Goal: Information Seeking & Learning: Learn about a topic

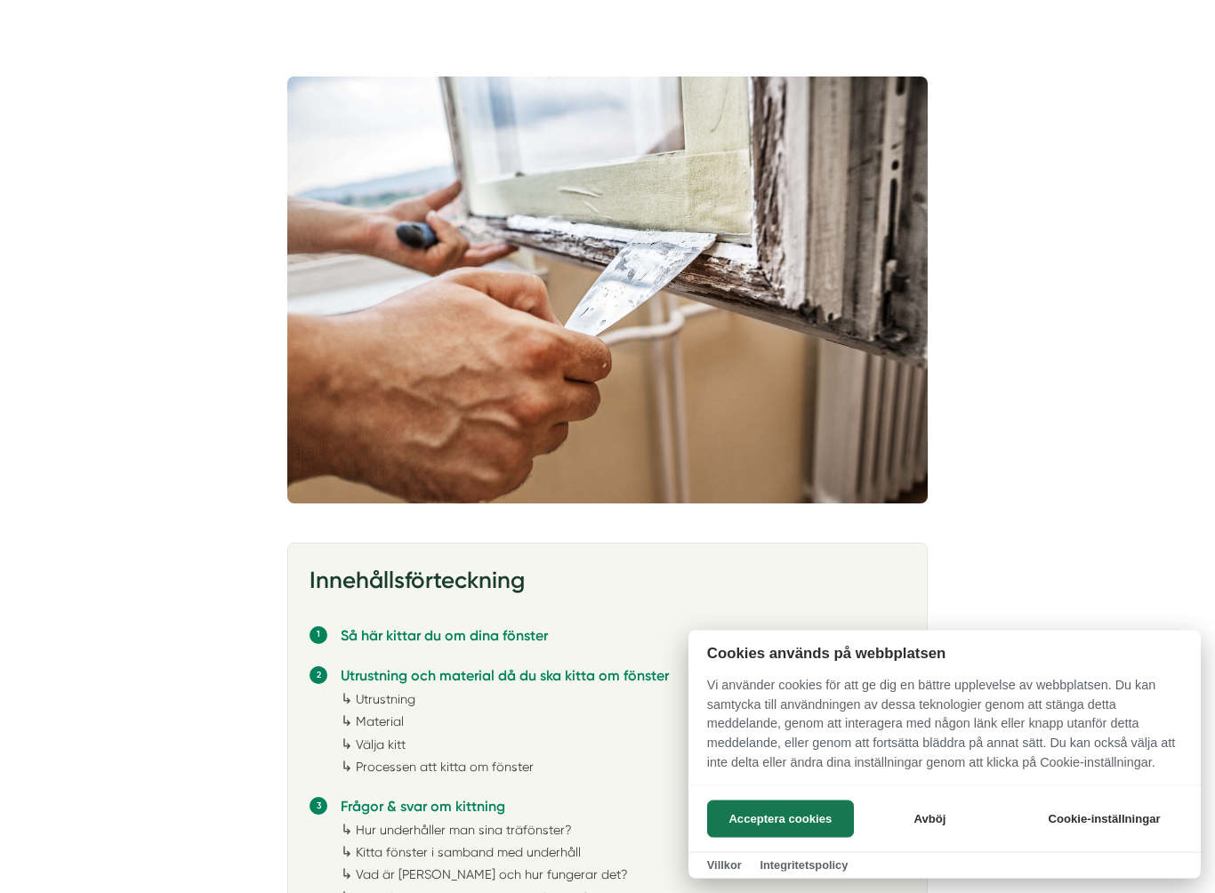
click at [791, 801] on button "Acceptera cookies" at bounding box center [780, 819] width 147 height 37
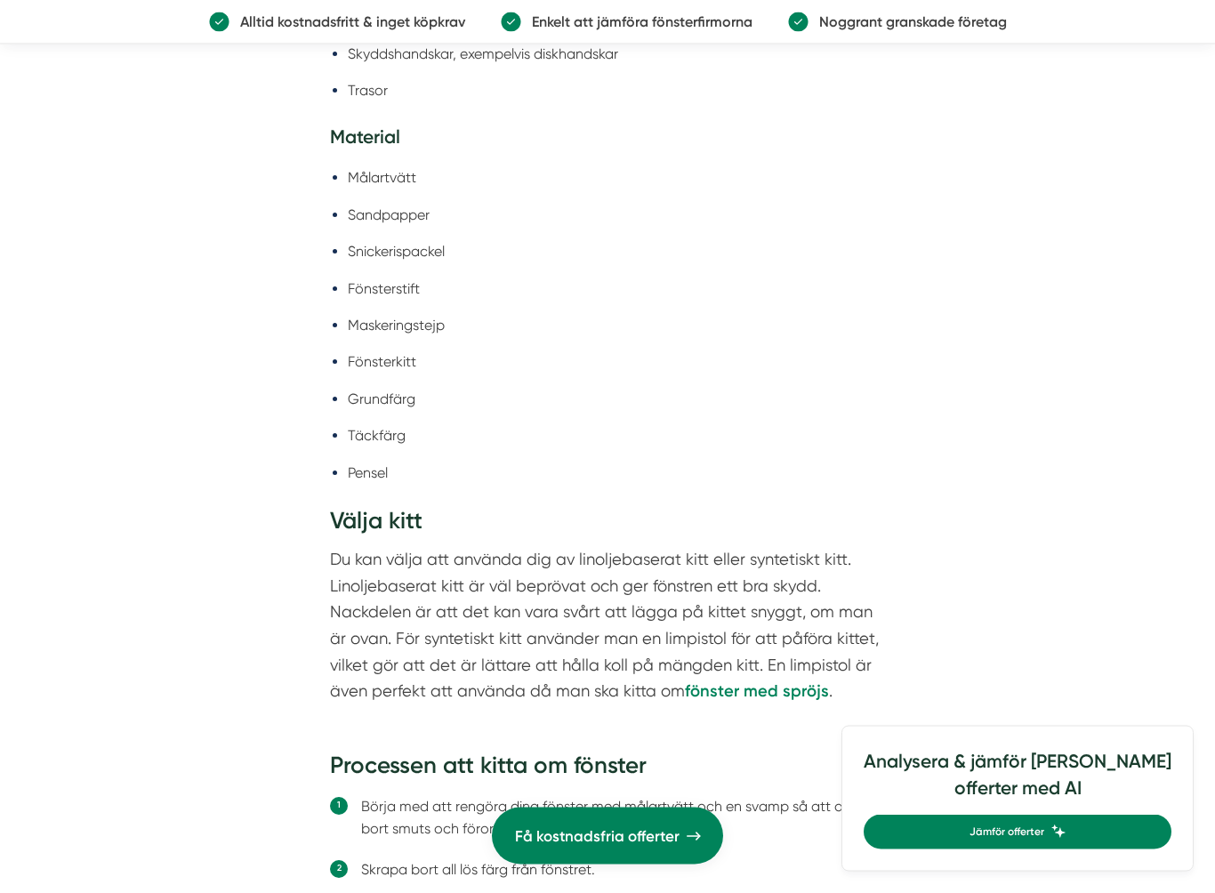
scroll to position [3143, 0]
click at [387, 371] on li "Fönsterkitt" at bounding box center [616, 360] width 537 height 22
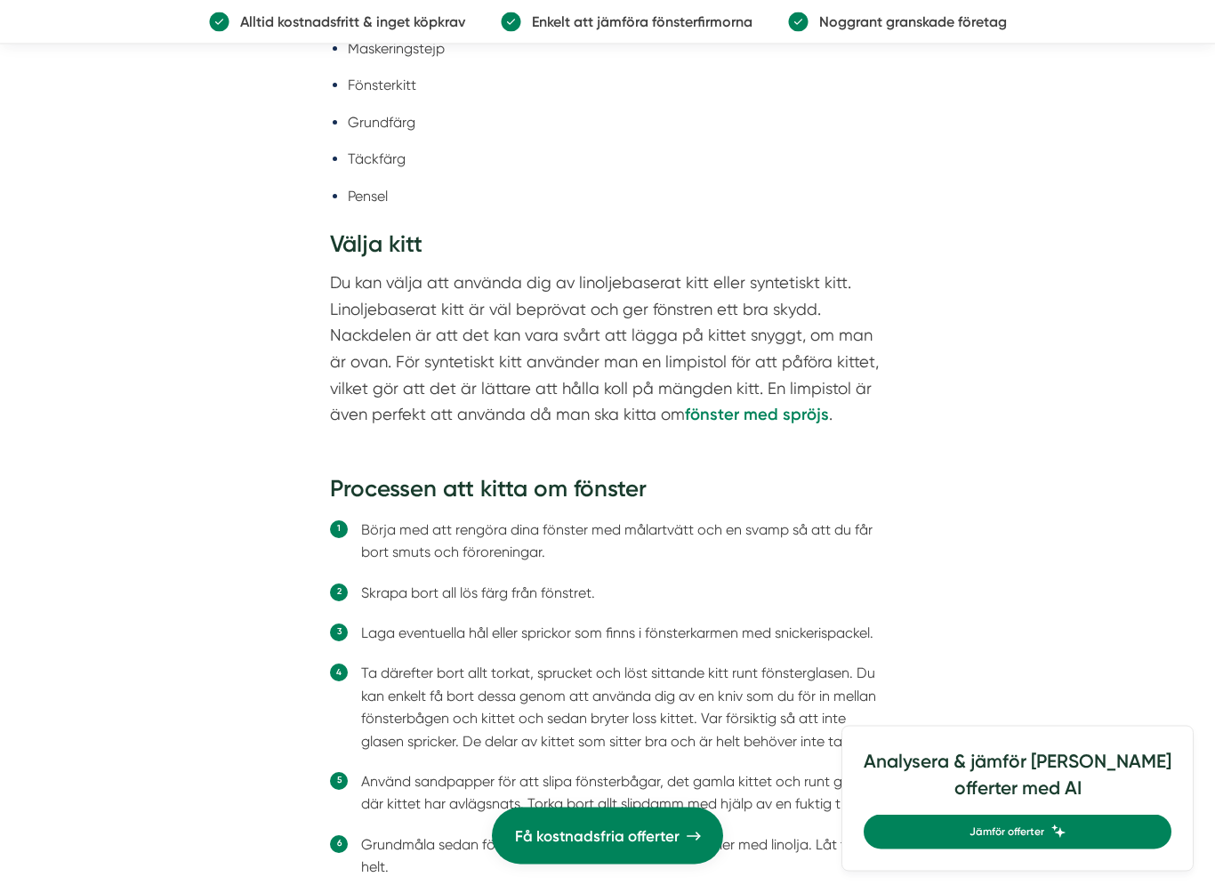
scroll to position [3417, 0]
click at [1171, 579] on article "Innehållsförteckning Så här kittar du om dina fönster Utrustning och material d…" at bounding box center [607, 600] width 1215 height 7045
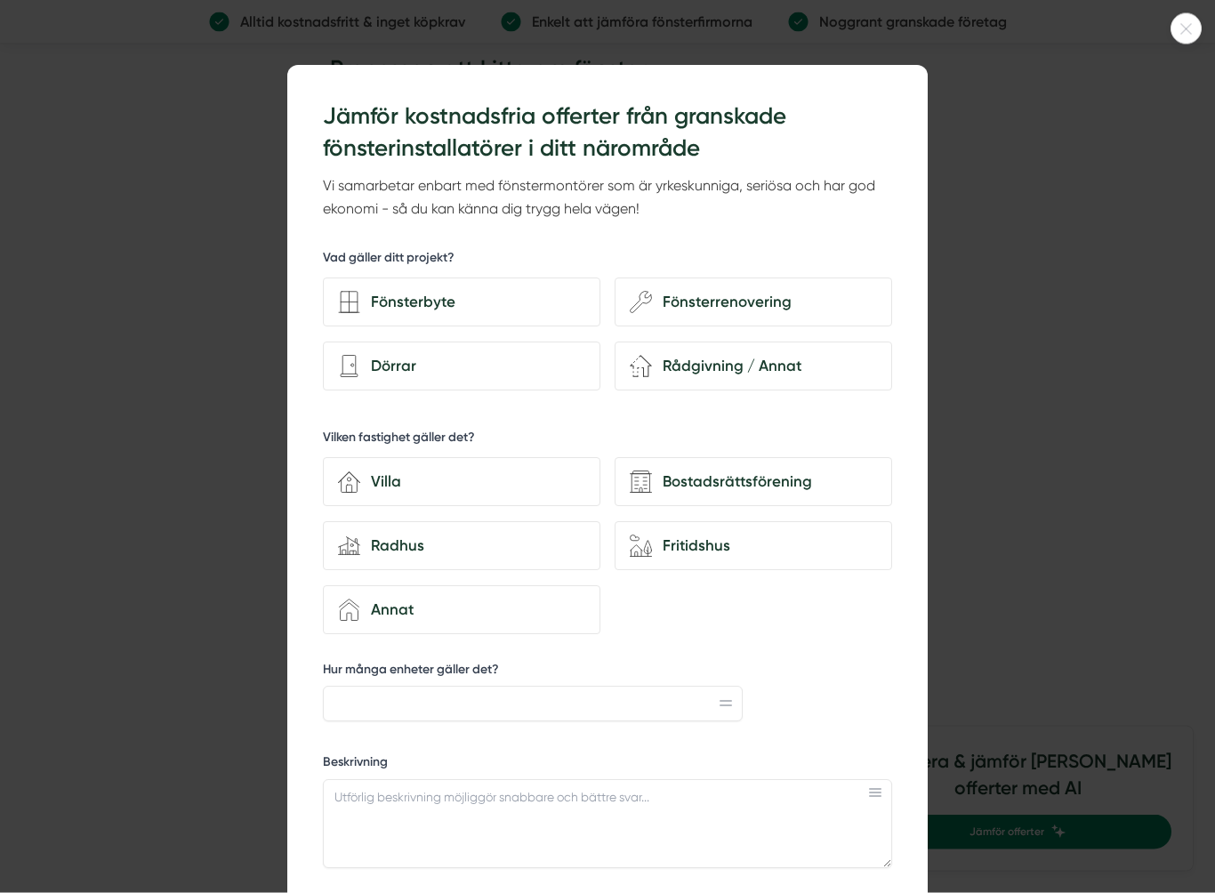
scroll to position [3838, 0]
click at [1182, 38] on div at bounding box center [1186, 28] width 31 height 31
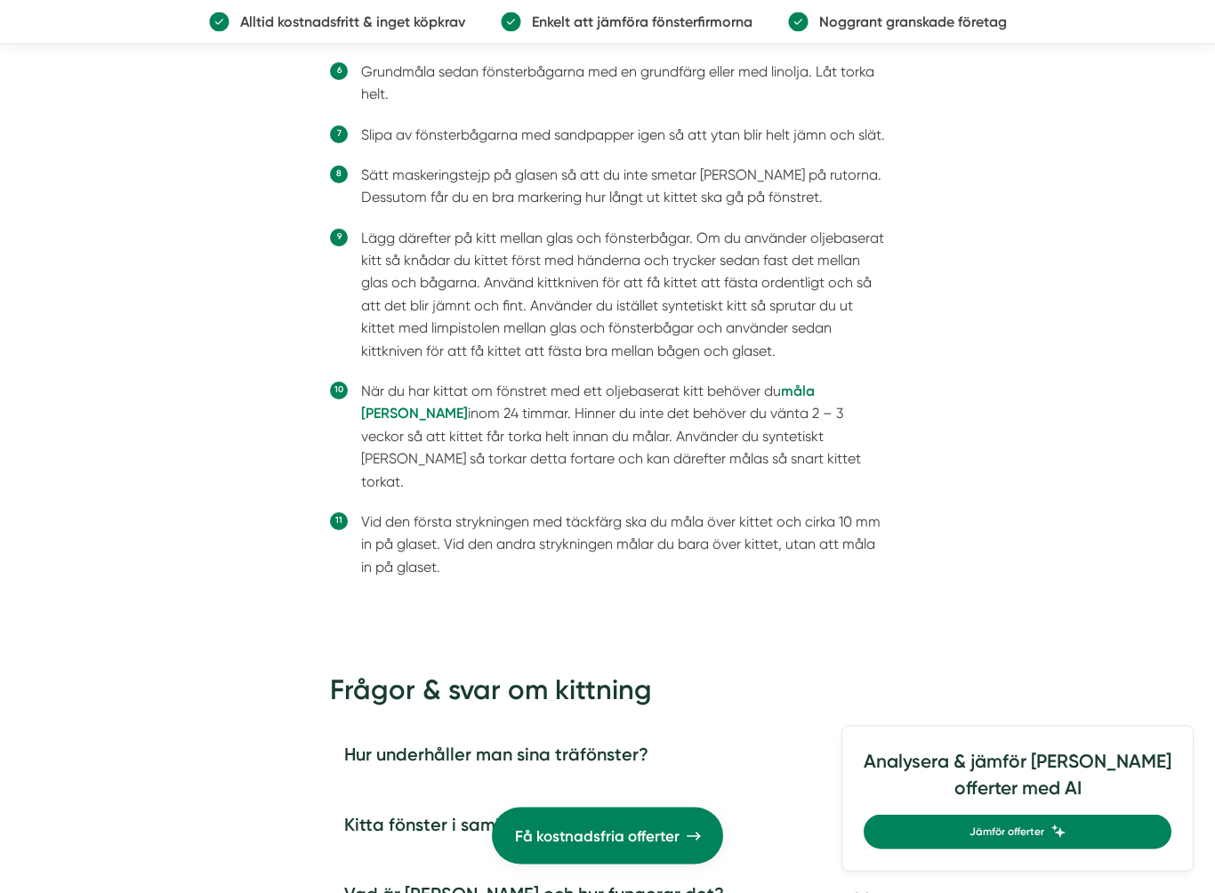
scroll to position [4198, 0]
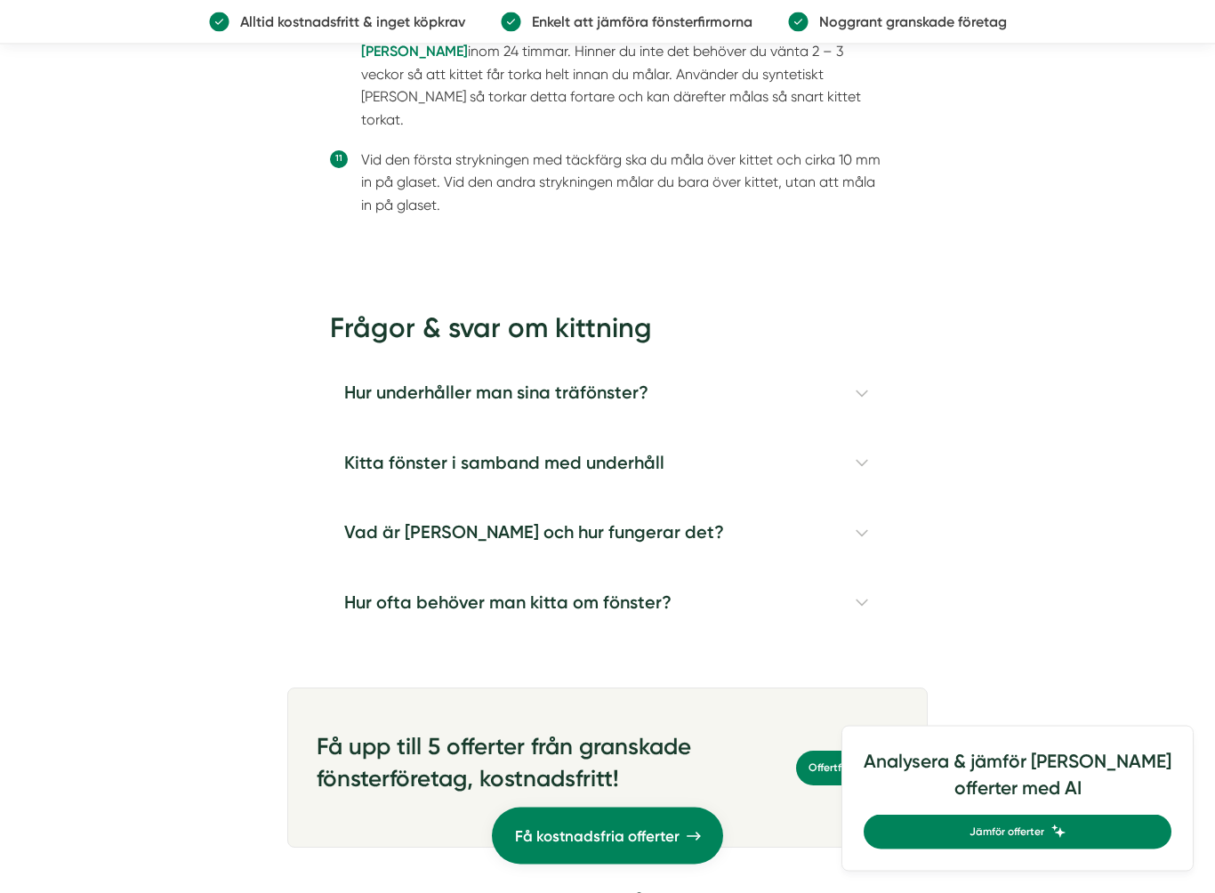
scroll to position [4553, 0]
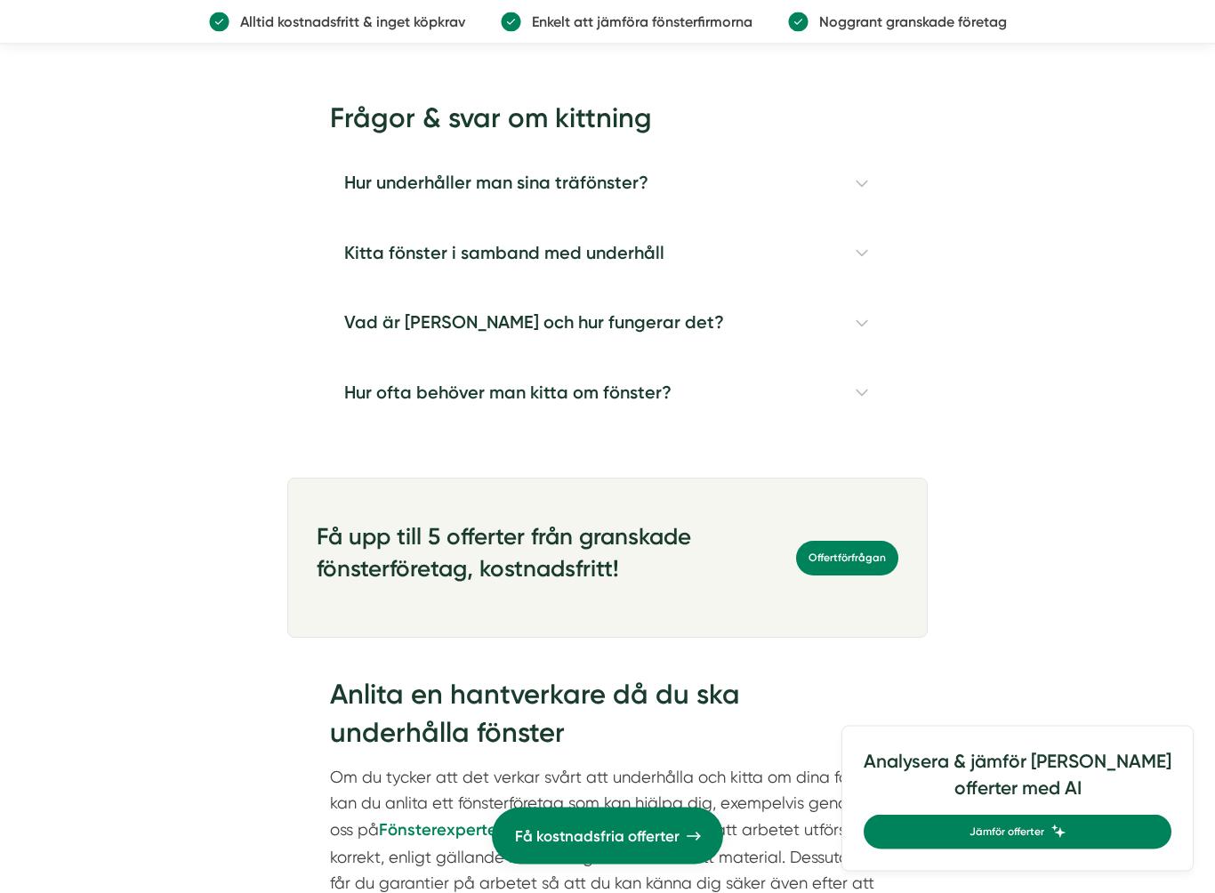
scroll to position [4762, 0]
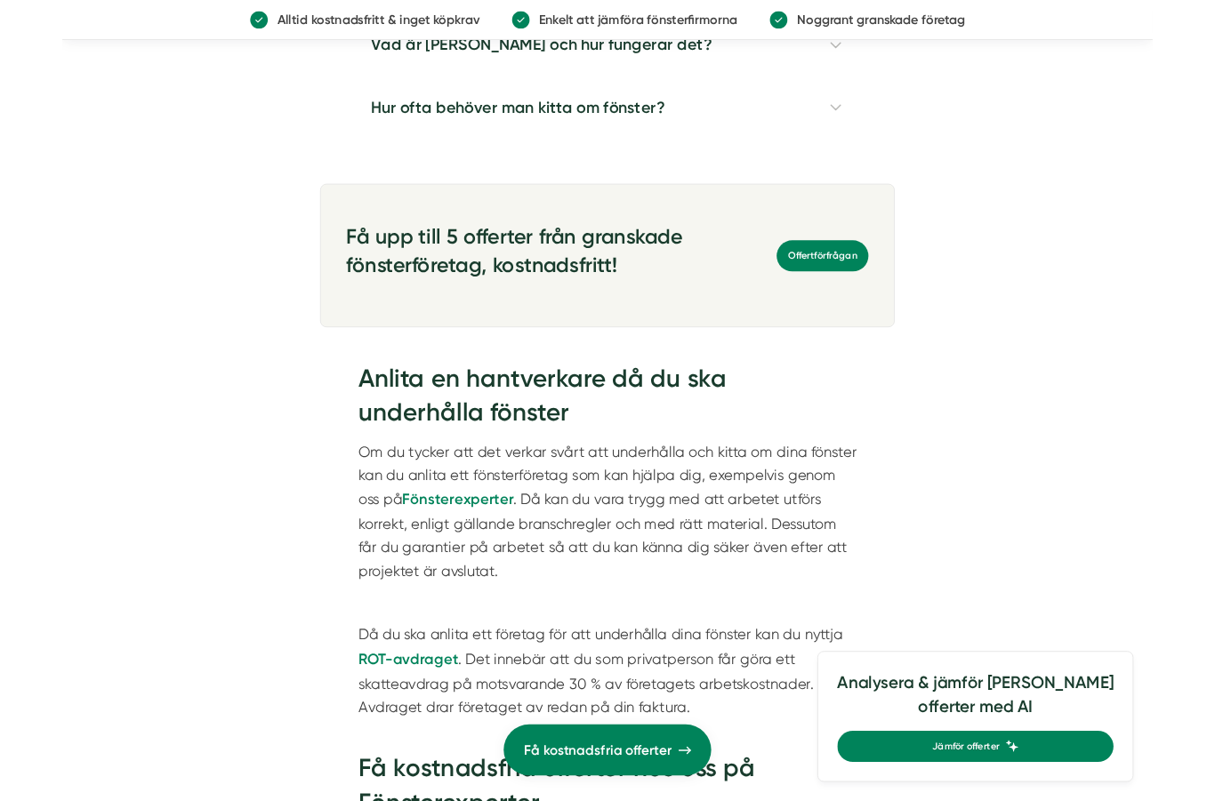
scroll to position [5035, 0]
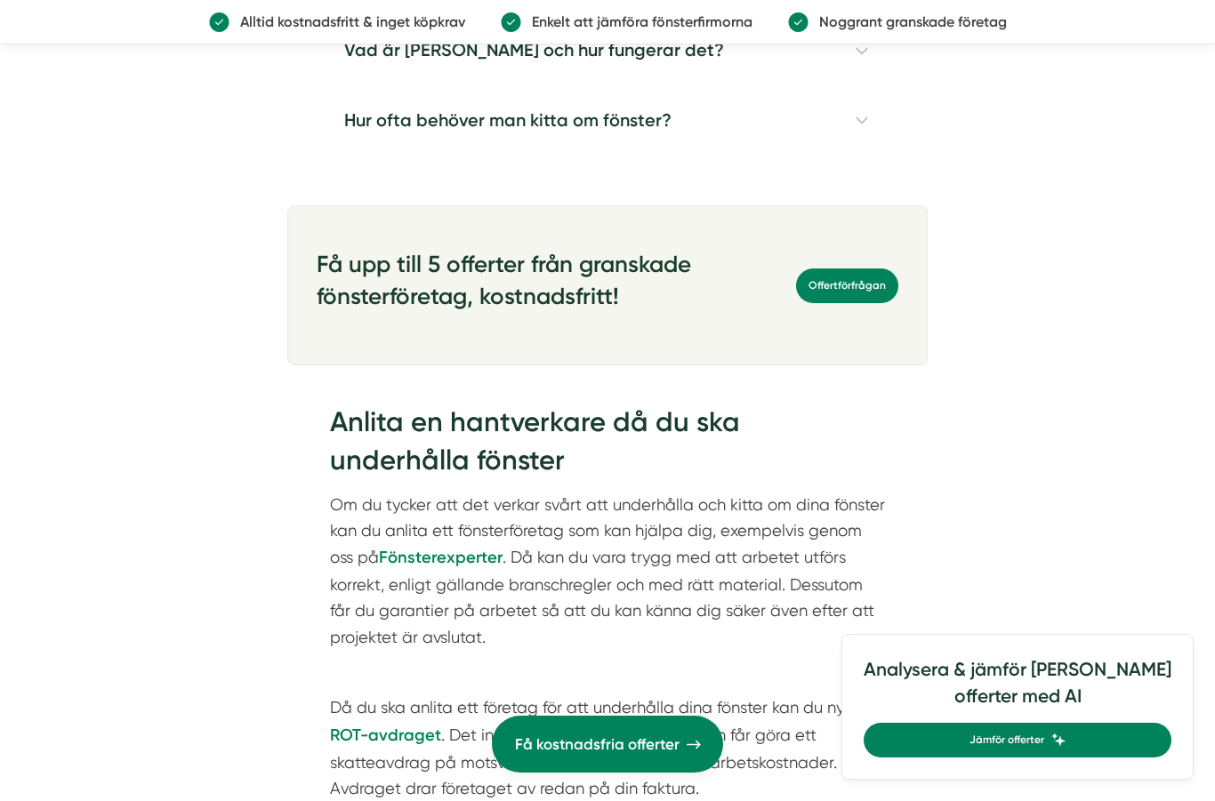
click at [572, 156] on h4 "Hur ofta behöver man kitta om fönster?" at bounding box center [607, 120] width 555 height 69
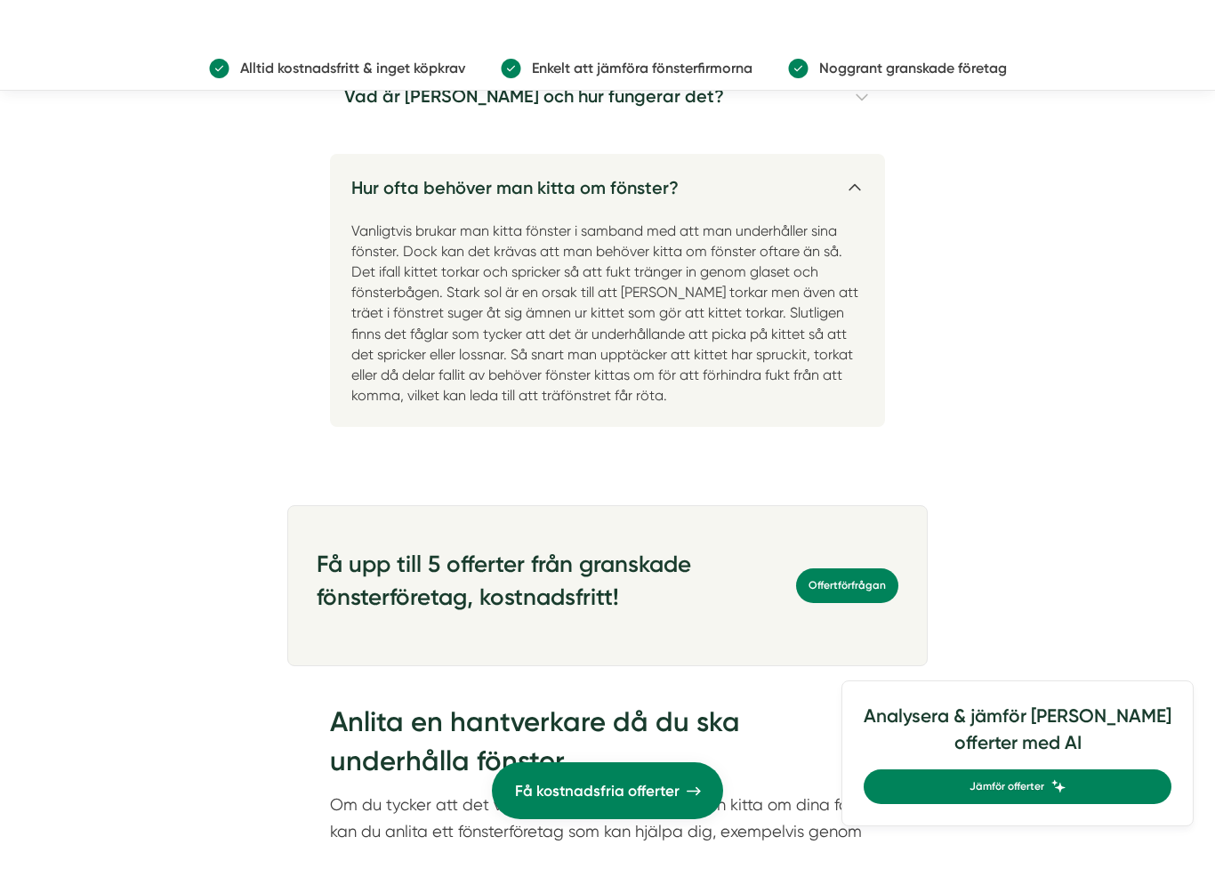
scroll to position [5054, 0]
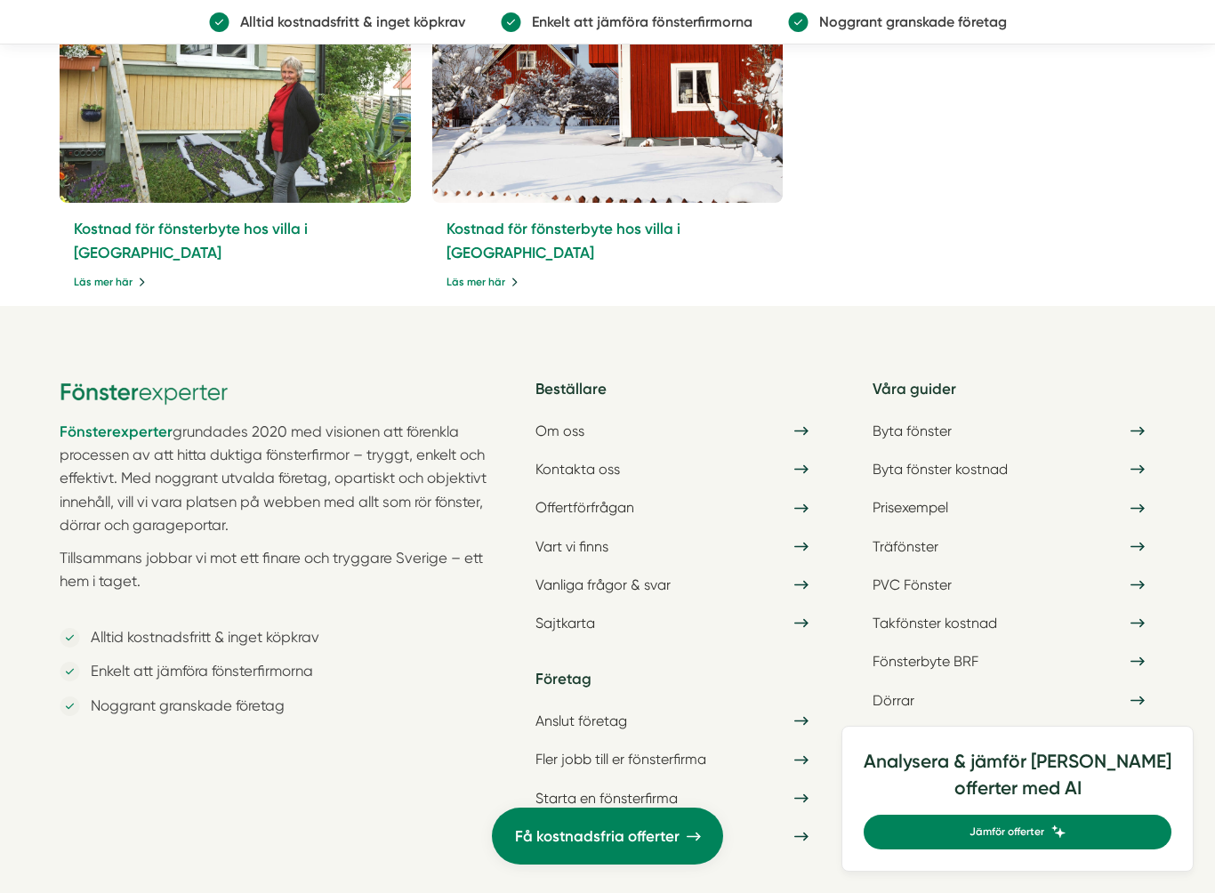
scroll to position [7507, 0]
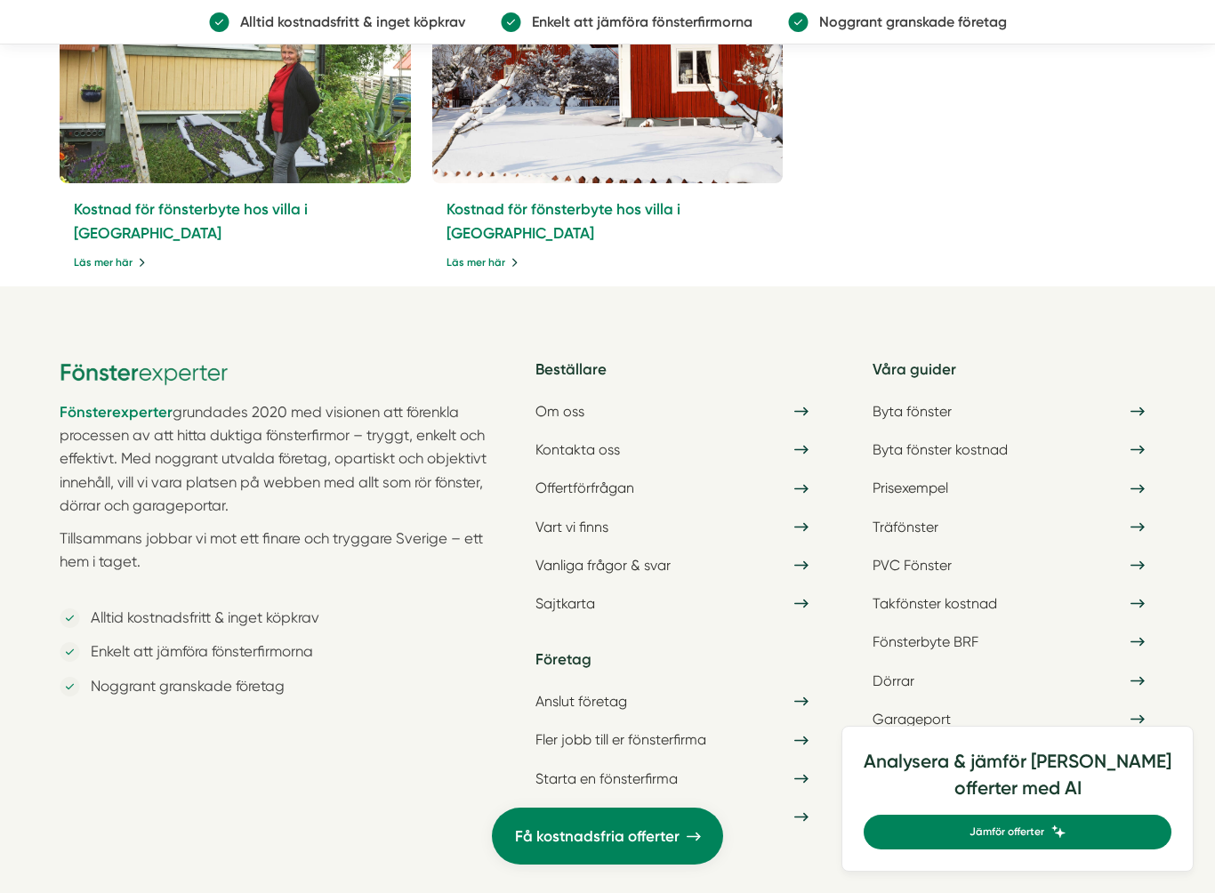
click at [76, 242] on link "Kostnad för fönsterbyte hos villa i [GEOGRAPHIC_DATA]" at bounding box center [191, 221] width 234 height 42
click at [111, 271] on link "Läs mer här" at bounding box center [110, 262] width 72 height 17
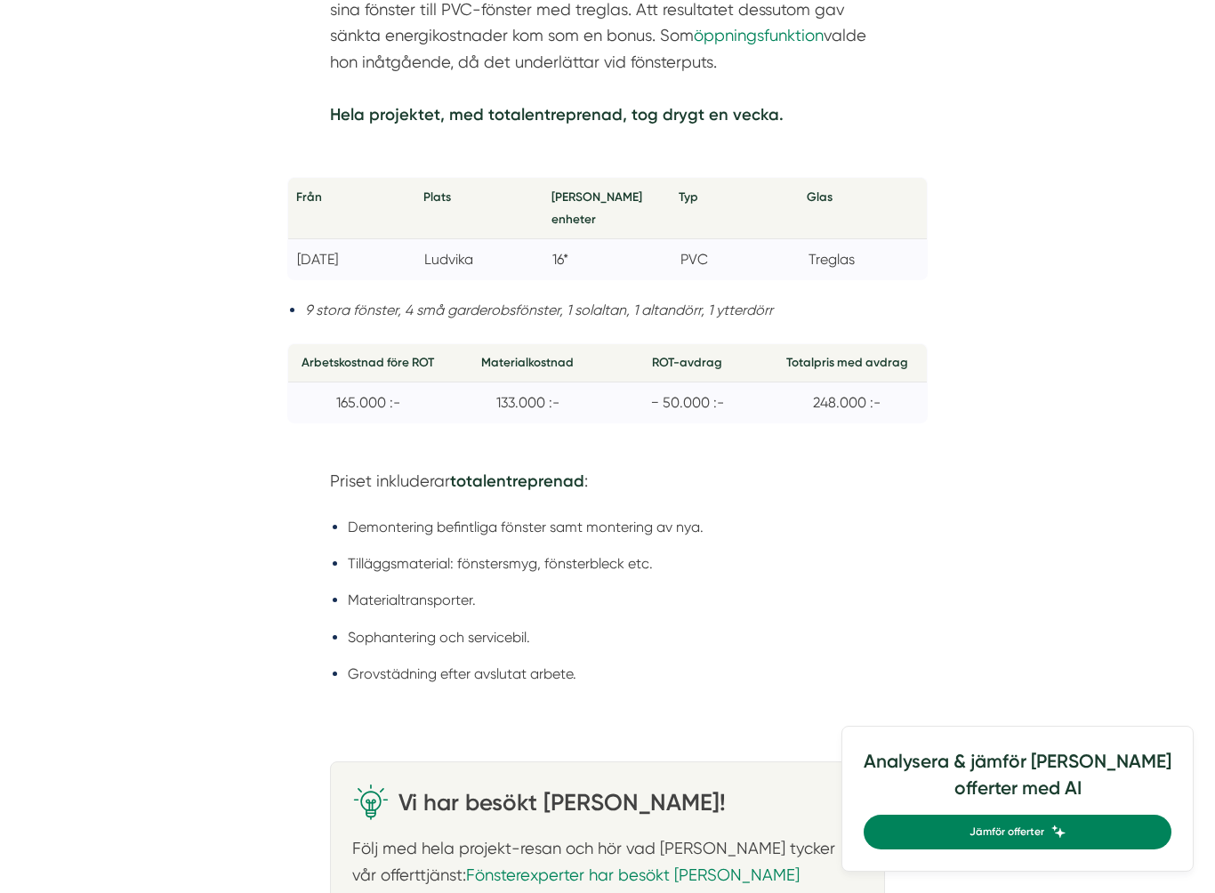
scroll to position [1253, 0]
